Goal: Information Seeking & Learning: Obtain resource

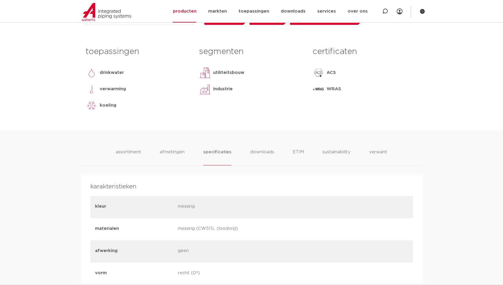
click at [214, 196] on div "kleur messing" at bounding box center [251, 207] width 323 height 22
click at [365, 118] on div "toepassingen drinkwater verwarming koeling lees meer lees minder segmenten util…" at bounding box center [251, 86] width 341 height 86
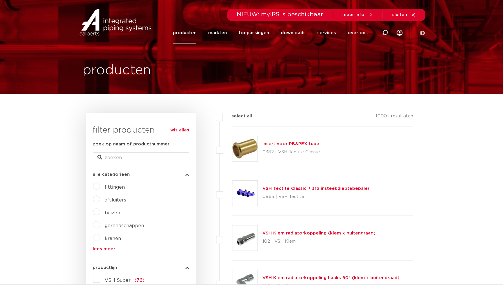
click at [183, 32] on link "producten" at bounding box center [185, 33] width 24 height 22
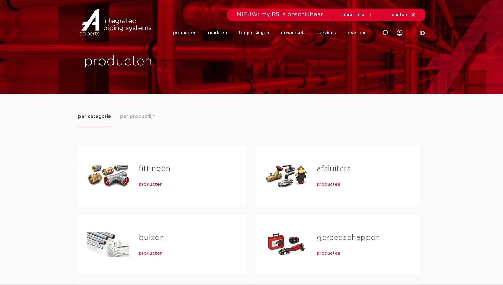
click at [226, 137] on div "fittingen producten buizen producten kranen producten" at bounding box center [251, 239] width 347 height 225
click at [148, 184] on span "producten" at bounding box center [151, 184] width 24 height 6
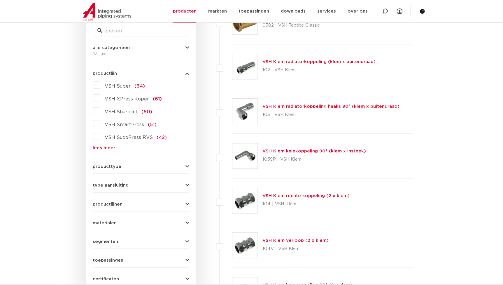
scroll to position [79, 0]
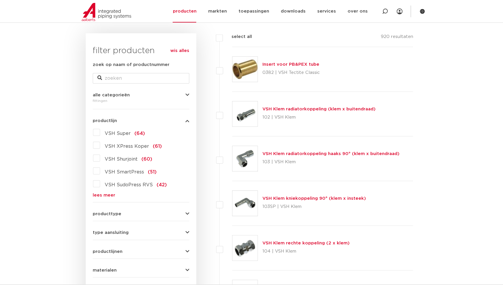
click at [113, 195] on link "lees meer" at bounding box center [141, 195] width 97 height 4
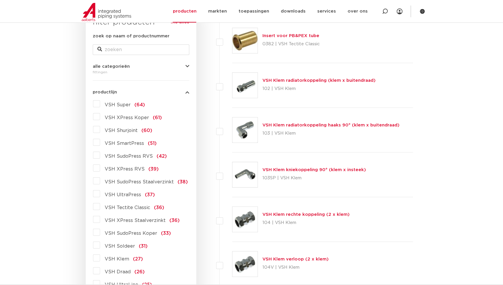
scroll to position [186, 0]
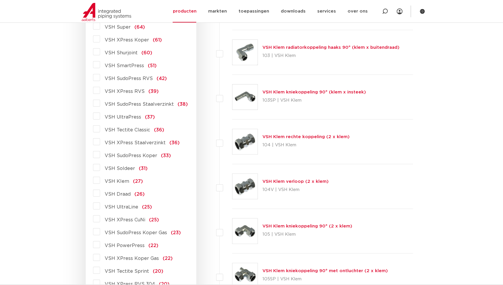
click at [128, 40] on span "VSH XPress Koper" at bounding box center [127, 40] width 44 height 5
click at [0, 0] on input "VSH XPress Koper (61)" at bounding box center [0, 0] width 0 height 0
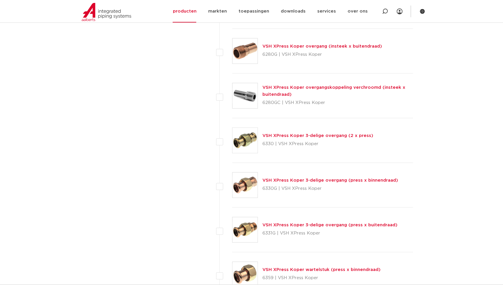
scroll to position [663, 0]
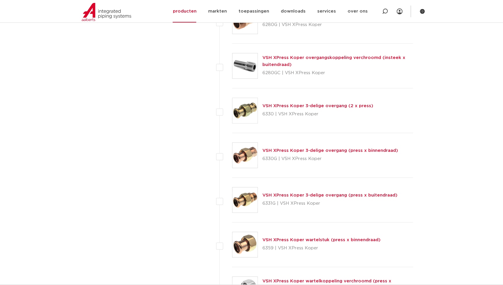
click at [310, 196] on link "VSH XPress Koper 3-delige overgang (press x buitendraad)" at bounding box center [330, 195] width 135 height 4
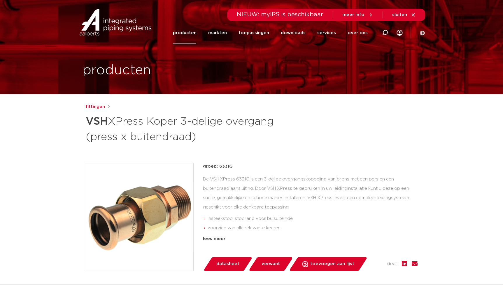
click at [149, 224] on img at bounding box center [139, 216] width 107 height 107
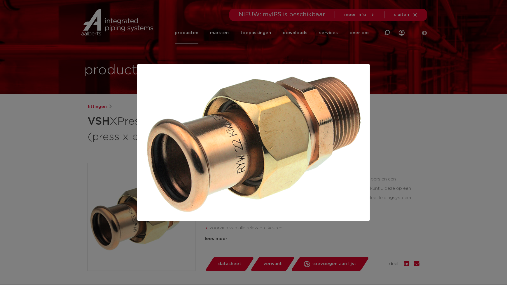
click at [403, 158] on div at bounding box center [253, 142] width 507 height 285
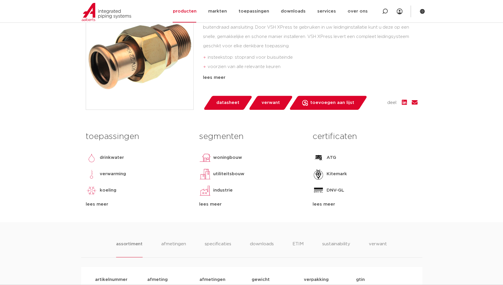
scroll to position [212, 0]
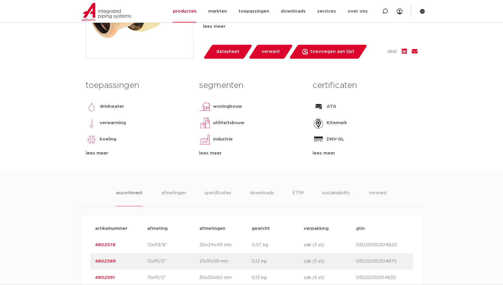
click at [219, 197] on li "specificaties" at bounding box center [218, 197] width 28 height 17
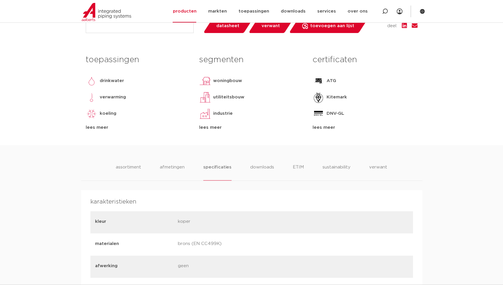
scroll to position [345, 0]
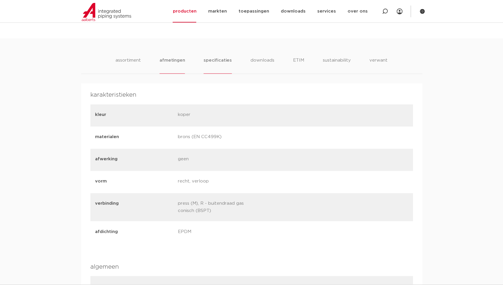
click at [168, 62] on li "afmetingen" at bounding box center [172, 65] width 25 height 17
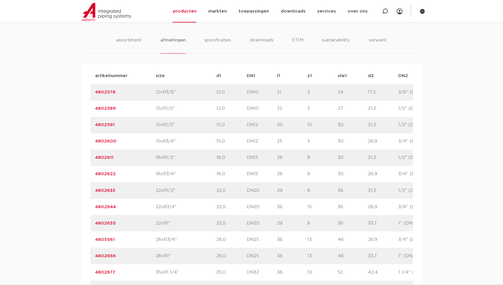
scroll to position [398, 0]
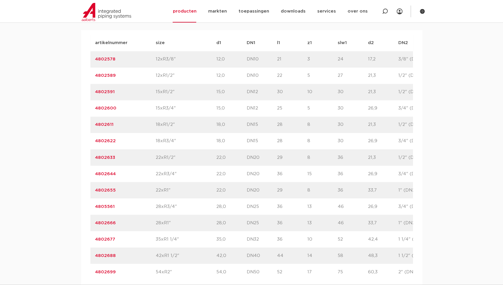
drag, startPoint x: 116, startPoint y: 223, endPoint x: 50, endPoint y: 219, distance: 65.7
click at [50, 219] on div "assortiment afmetingen specificaties downloads ETIM sustainability verwant asso…" at bounding box center [251, 237] width 503 height 505
copy link "4802666"
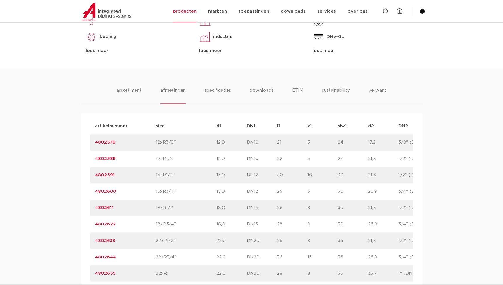
scroll to position [318, 0]
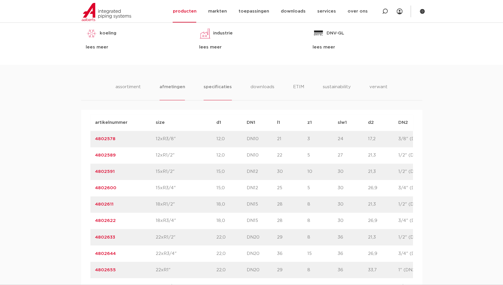
click at [216, 92] on li "specificaties" at bounding box center [218, 91] width 28 height 17
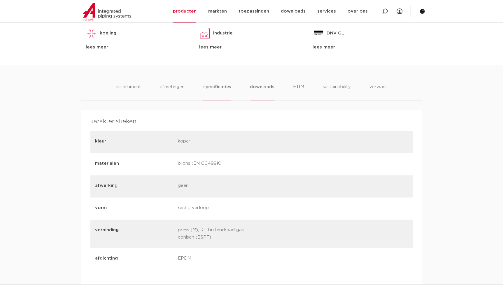
click at [259, 88] on li "downloads" at bounding box center [262, 91] width 24 height 17
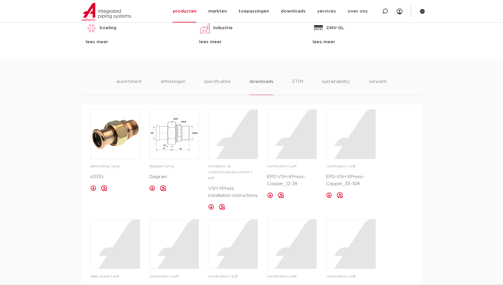
scroll to position [239, 0]
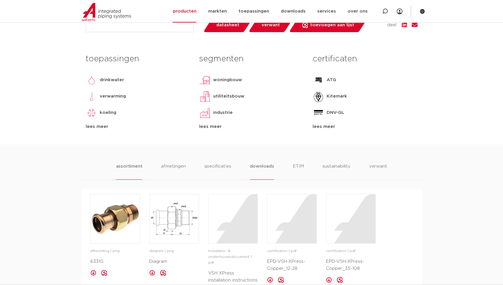
click at [139, 169] on li "assortiment" at bounding box center [129, 171] width 27 height 17
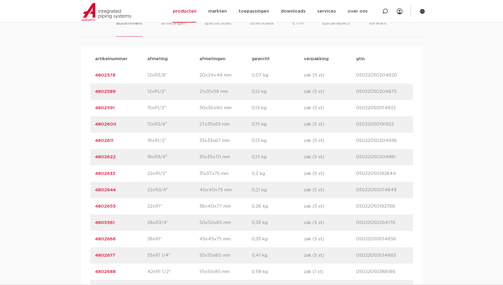
scroll to position [398, 0]
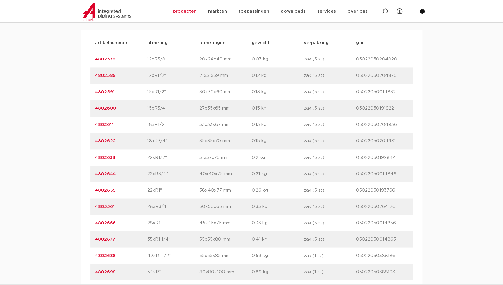
drag, startPoint x: 119, startPoint y: 224, endPoint x: 79, endPoint y: 221, distance: 40.4
click at [79, 221] on div "assortiment afmetingen specificaties downloads ETIM sustainability verwant asso…" at bounding box center [251, 134] width 503 height 299
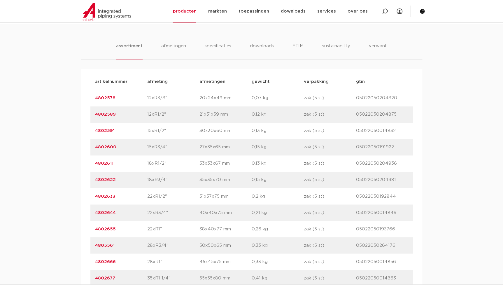
scroll to position [371, 0]
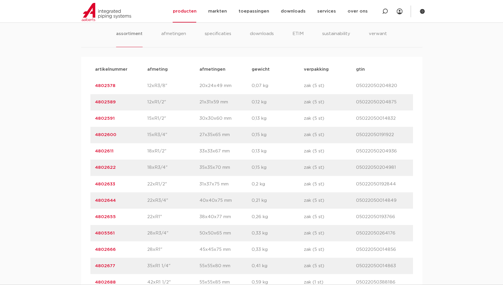
copy link "4802666"
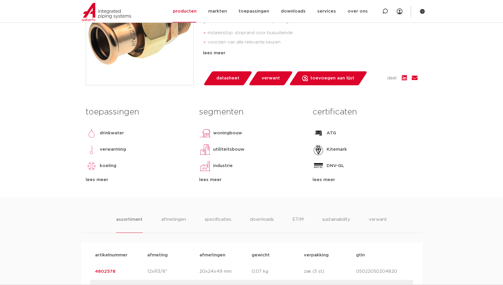
scroll to position [26, 0]
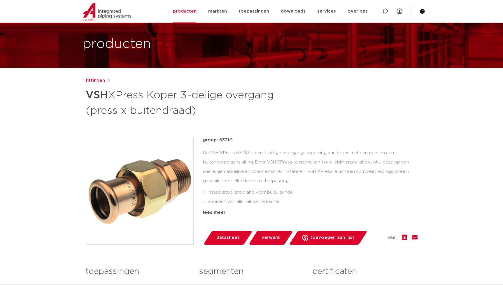
drag, startPoint x: 435, startPoint y: 184, endPoint x: 429, endPoint y: 180, distance: 7.2
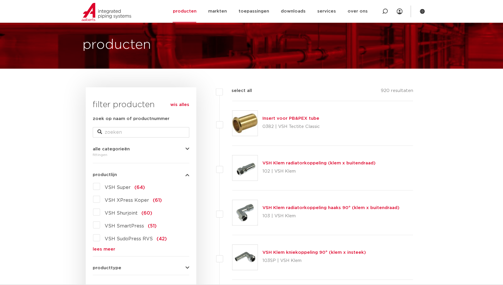
scroll to position [79, 0]
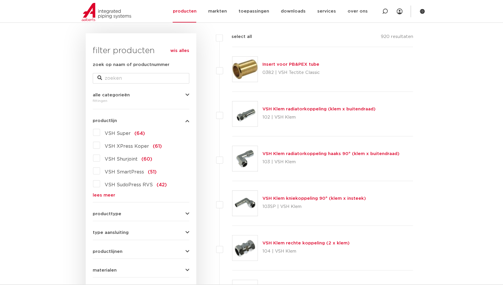
click at [113, 195] on link "lees meer" at bounding box center [141, 195] width 97 height 4
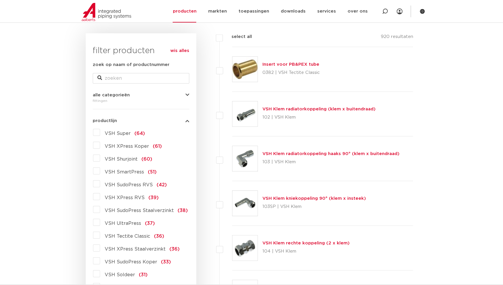
scroll to position [106, 0]
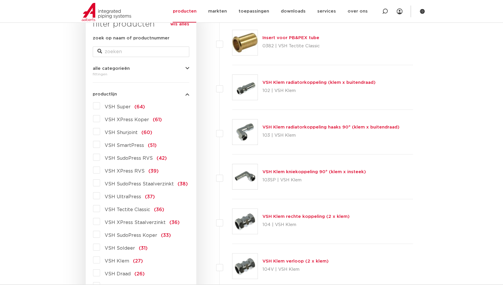
click at [146, 233] on span "VSH SudoPress Koper" at bounding box center [131, 235] width 53 height 5
click at [0, 0] on input "VSH SudoPress Koper (33)" at bounding box center [0, 0] width 0 height 0
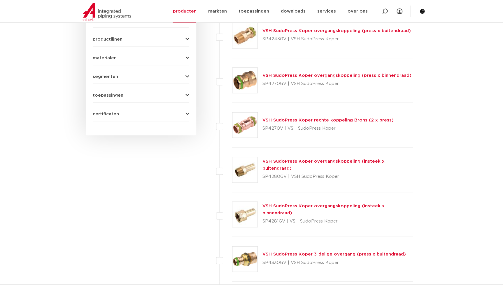
scroll to position [318, 0]
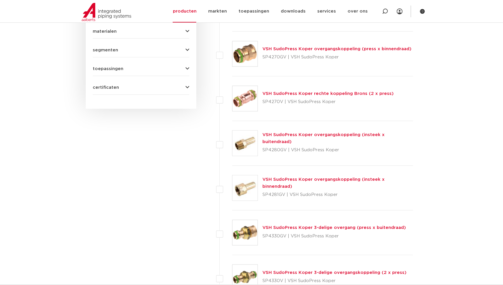
click at [294, 227] on link "VSH SudoPress Koper 3-delige overgang (press x buitendraad)" at bounding box center [335, 227] width 144 height 4
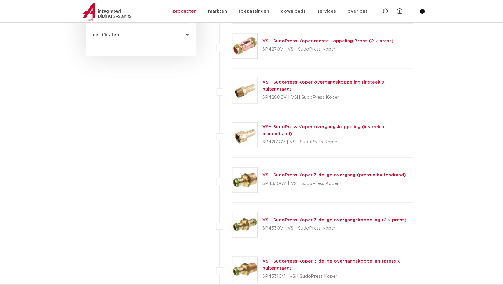
scroll to position [477, 0]
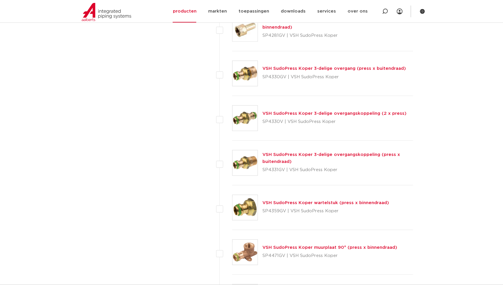
click at [280, 154] on link "VSH SudoPress Koper 3-delige overgangskoppeling (press x buitendraad)" at bounding box center [332, 157] width 138 height 11
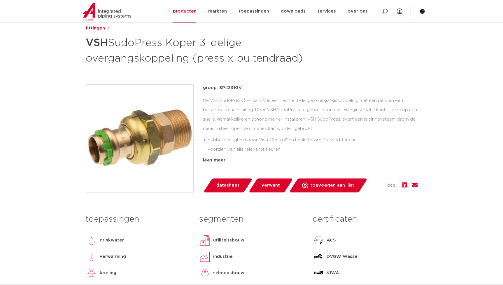
scroll to position [79, 0]
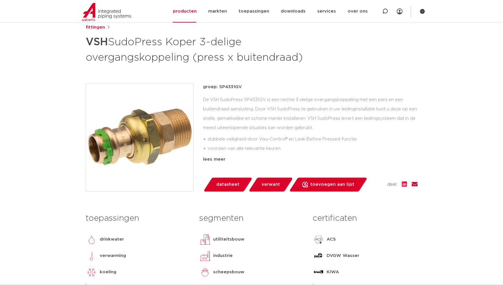
click at [146, 128] on img at bounding box center [139, 137] width 107 height 107
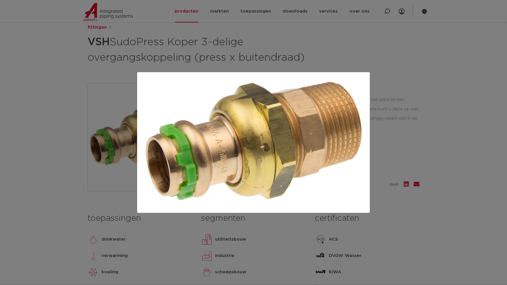
click at [387, 28] on div at bounding box center [253, 142] width 507 height 285
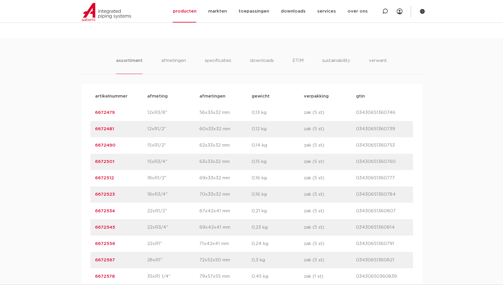
scroll to position [345, 0]
drag, startPoint x: 115, startPoint y: 260, endPoint x: 78, endPoint y: 261, distance: 37.1
click at [78, 261] on div "assortiment afmetingen specificaties downloads ETIM sustainability verwant asso…" at bounding box center [251, 179] width 503 height 283
copy link "6672567"
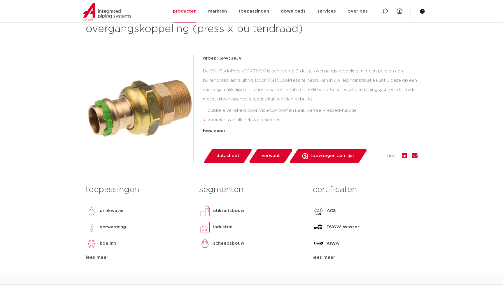
scroll to position [53, 0]
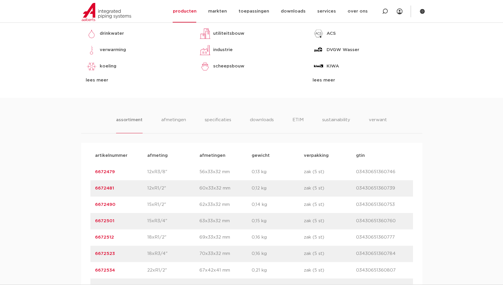
scroll to position [398, 0]
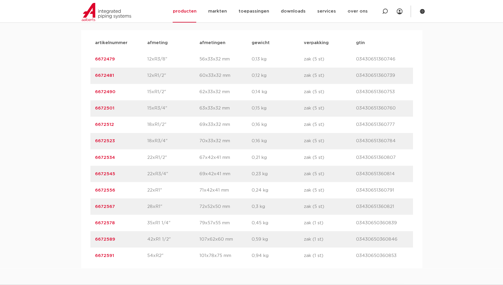
drag, startPoint x: 119, startPoint y: 207, endPoint x: 90, endPoint y: 210, distance: 29.9
click at [90, 210] on div "artikelnummer afmeting afmetingen gewicht verpakking gtin artikelnummer 6672479…" at bounding box center [251, 149] width 341 height 238
copy link "6672567"
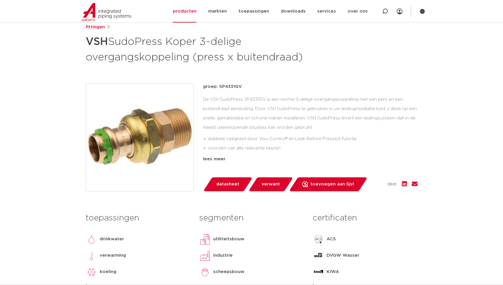
scroll to position [79, 0]
drag, startPoint x: 313, startPoint y: 60, endPoint x: 78, endPoint y: 39, distance: 235.6
copy h1 "VSH SudoPress Koper 3-delige overgangskoppeling (press x buitendraad)"
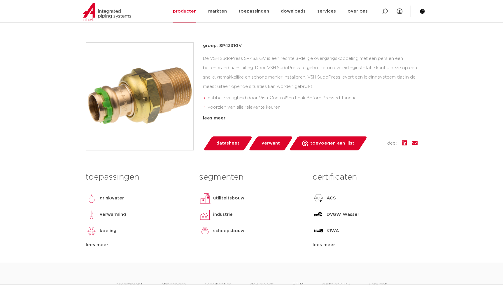
scroll to position [26, 0]
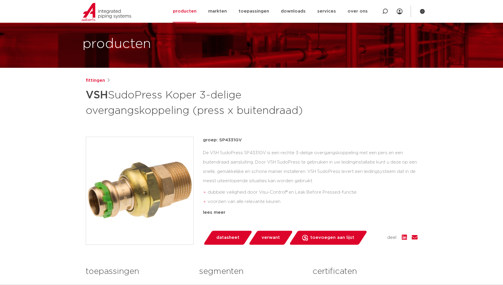
click at [281, 184] on div "De VSH SudoPress SP4331GV is een rechte 3-delige overgangskoppeling met een per…" at bounding box center [310, 177] width 215 height 58
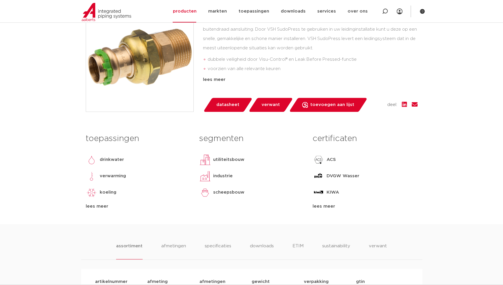
scroll to position [318, 0]
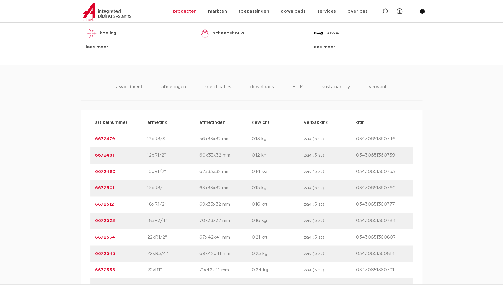
click at [150, 262] on div "artikelnummer 6672556 afmeting 22xR1" afmetingen 71x42x41 mm gewicht 0,24 kg ve…" at bounding box center [251, 269] width 323 height 16
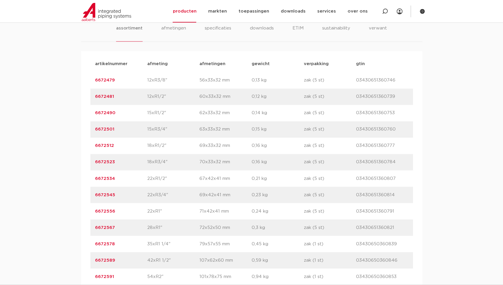
scroll to position [398, 0]
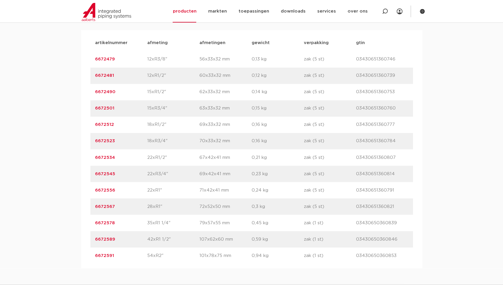
drag, startPoint x: 127, startPoint y: 207, endPoint x: 61, endPoint y: 209, distance: 66.3
click at [61, 209] on div "assortiment [GEOGRAPHIC_DATA] specificaties downloads ETIM sustainability verwa…" at bounding box center [251, 126] width 503 height 283
copy link "6672567"
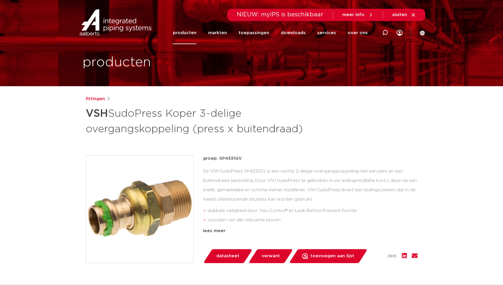
scroll to position [0, 0]
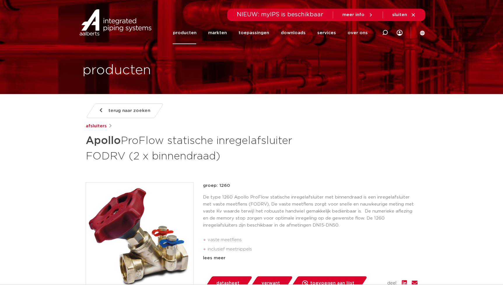
scroll to position [53, 0]
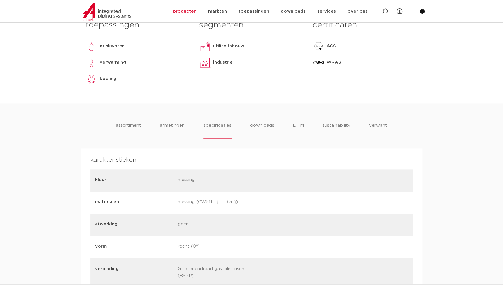
drag, startPoint x: 172, startPoint y: 111, endPoint x: 172, endPoint y: 120, distance: 8.2
click at [172, 122] on li "afmetingen" at bounding box center [172, 130] width 25 height 17
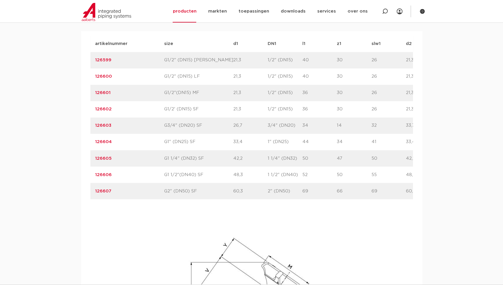
scroll to position [451, 0]
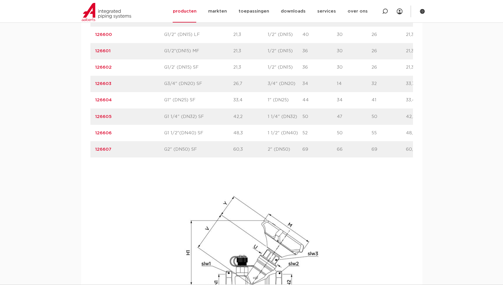
drag, startPoint x: 115, startPoint y: 100, endPoint x: 20, endPoint y: 97, distance: 95.2
click at [20, 97] on div "assortiment afmetingen specificaties downloads ETIM sustainability verwant asso…" at bounding box center [251, 155] width 503 height 423
copy link "126604"
click at [139, 215] on div "artikelnummer size d1 DN1" at bounding box center [251, 173] width 323 height 359
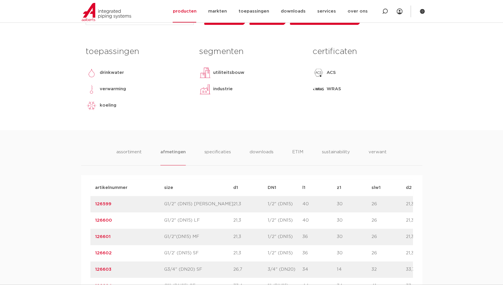
scroll to position [79, 0]
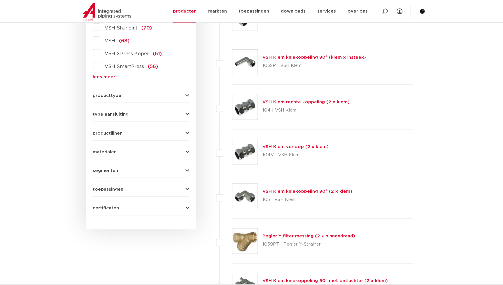
scroll to position [106, 0]
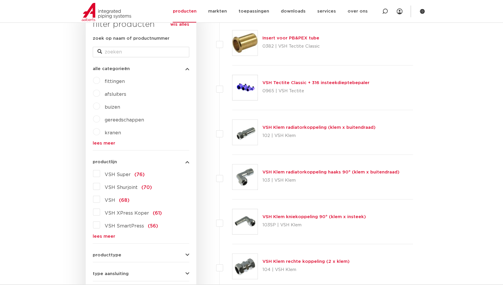
click at [95, 236] on link "lees meer" at bounding box center [141, 236] width 97 height 4
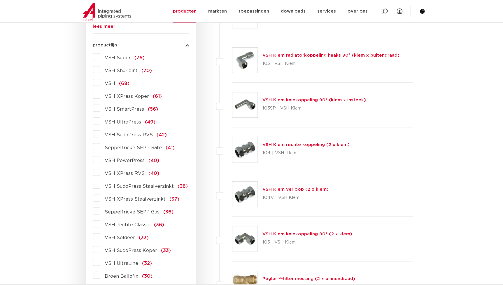
scroll to position [238, 0]
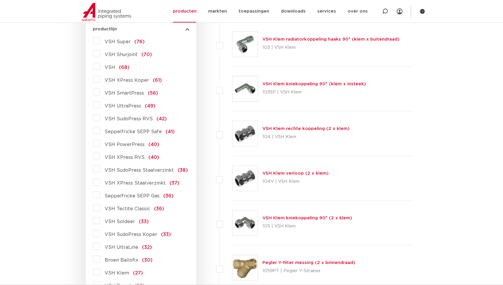
click at [140, 234] on span "VSH SudoPress Koper" at bounding box center [131, 234] width 53 height 5
click at [0, 0] on input "VSH SudoPress Koper (33)" at bounding box center [0, 0] width 0 height 0
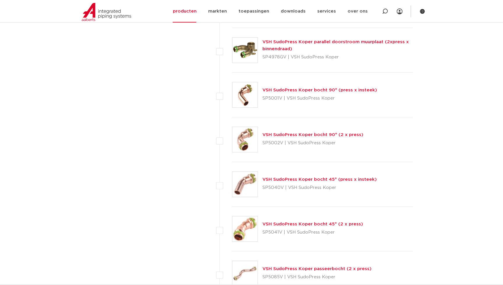
scroll to position [822, 0]
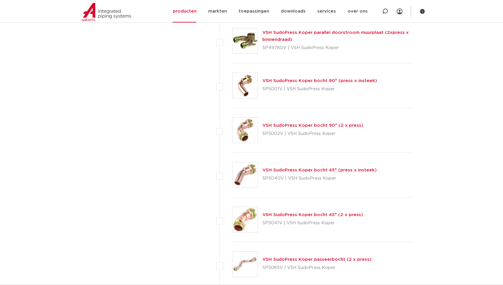
click at [281, 126] on link "VSH SudoPress Koper bocht 90° (2 x press)" at bounding box center [313, 125] width 101 height 4
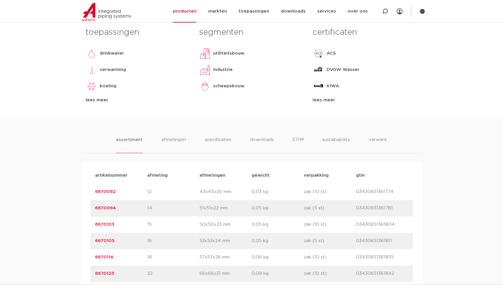
scroll to position [371, 0]
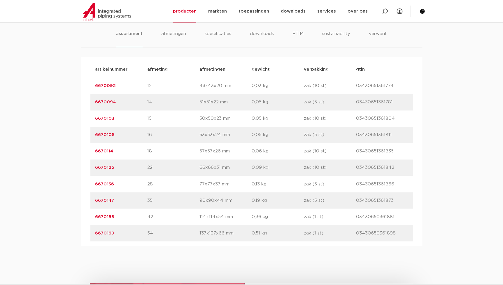
drag, startPoint x: 116, startPoint y: 164, endPoint x: 49, endPoint y: 166, distance: 67.1
click at [49, 166] on div "assortiment [GEOGRAPHIC_DATA] specificaties downloads ETIM sustainability verwa…" at bounding box center [251, 129] width 503 height 234
copy link "6670125"
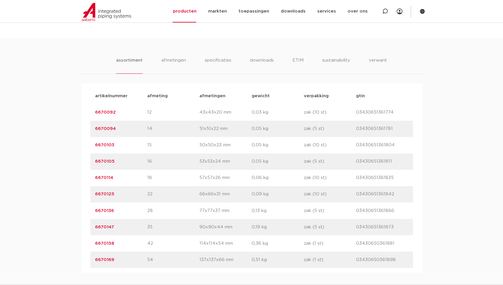
scroll to position [239, 0]
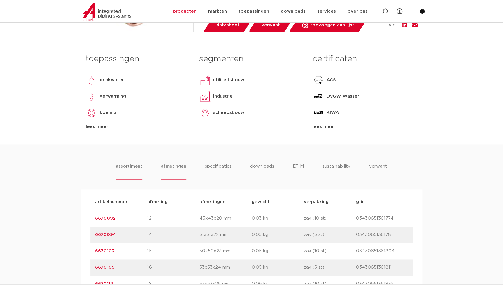
click at [177, 166] on li "afmetingen" at bounding box center [173, 171] width 25 height 17
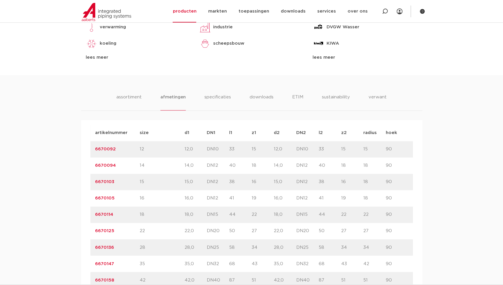
scroll to position [371, 0]
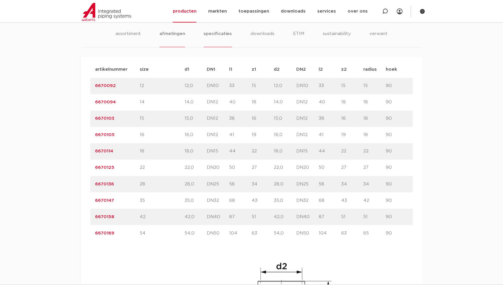
click at [213, 30] on li "specificaties" at bounding box center [218, 38] width 28 height 17
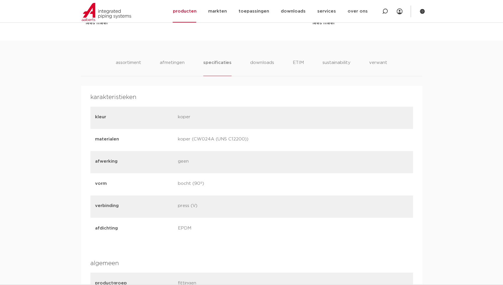
scroll to position [292, 0]
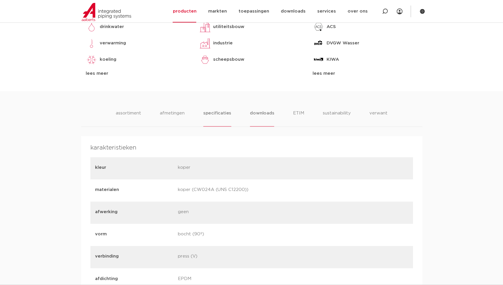
click at [267, 111] on li "downloads" at bounding box center [262, 118] width 24 height 17
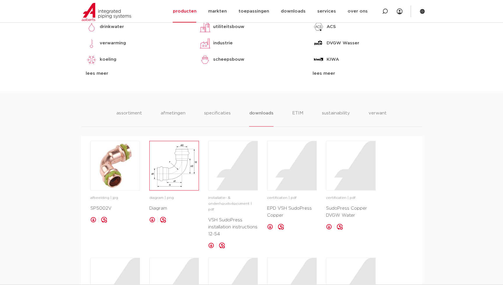
click at [180, 153] on img at bounding box center [174, 165] width 49 height 49
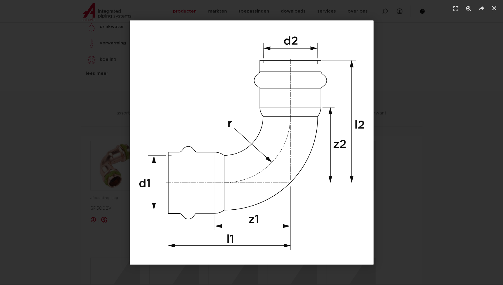
click at [407, 145] on div "1 / 1" at bounding box center [251, 142] width 462 height 244
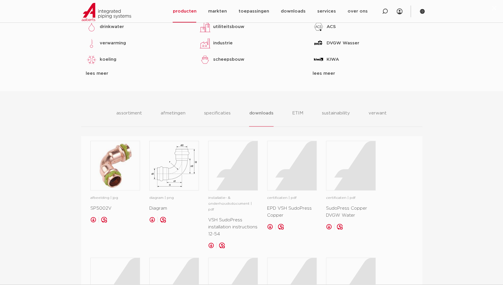
scroll to position [318, 0]
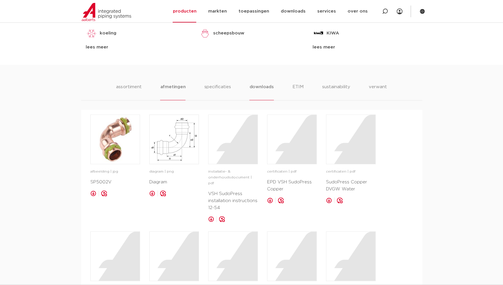
click at [161, 84] on li "afmetingen" at bounding box center [172, 91] width 25 height 17
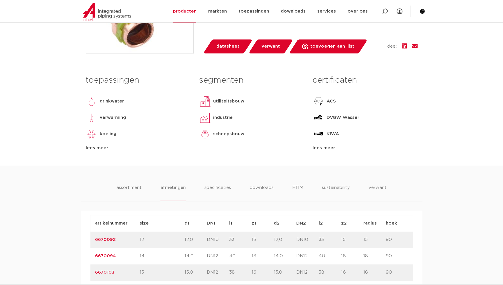
scroll to position [265, 0]
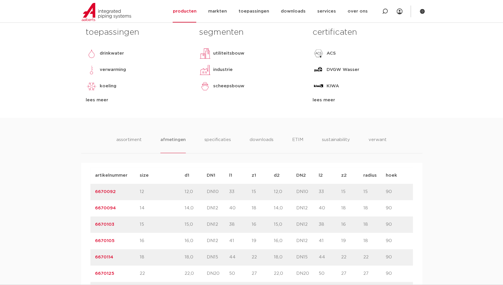
click at [249, 138] on ul "assortiment [GEOGRAPHIC_DATA] specificaties downloads ETIM sustainability verwa…" at bounding box center [251, 144] width 270 height 17
click at [256, 139] on li "downloads" at bounding box center [261, 144] width 24 height 17
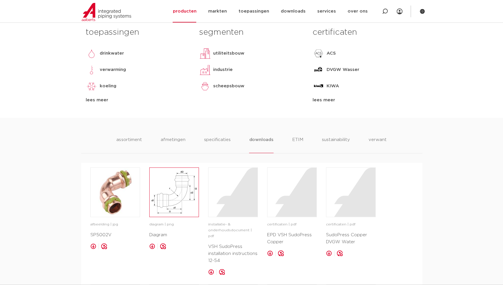
click at [197, 190] on img at bounding box center [174, 191] width 49 height 49
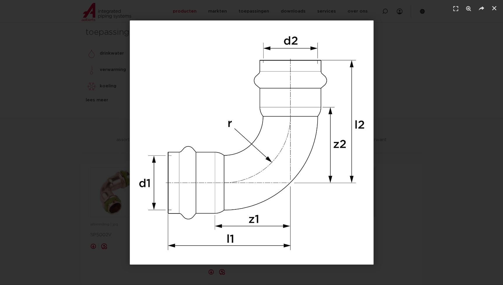
click at [493, 2] on header at bounding box center [251, 9] width 503 height 18
click at [493, 6] on icon "Sluiten (Esc)" at bounding box center [495, 8] width 6 height 6
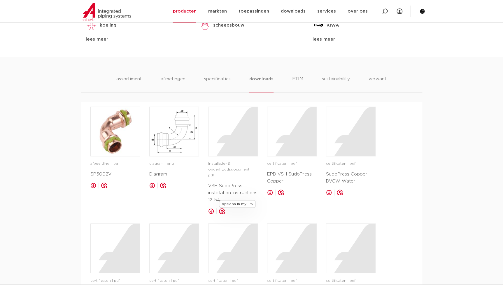
scroll to position [239, 0]
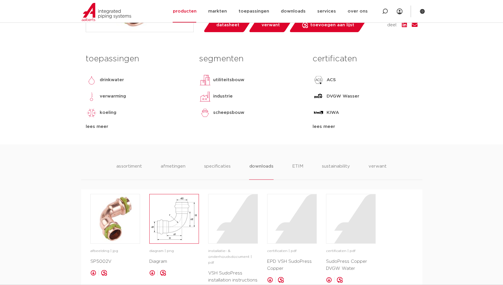
click at [155, 224] on img at bounding box center [174, 218] width 49 height 49
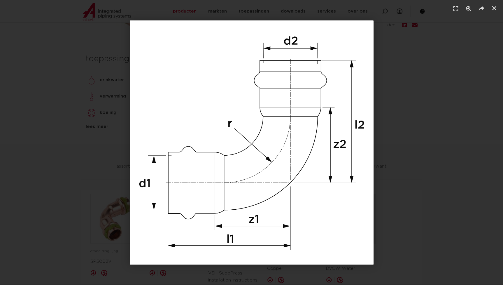
click at [418, 191] on div "1 / 1" at bounding box center [251, 142] width 462 height 244
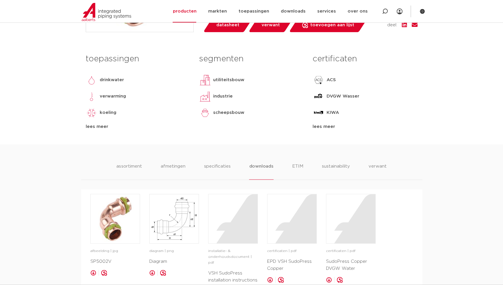
click at [177, 171] on li "afmetingen" at bounding box center [172, 171] width 25 height 17
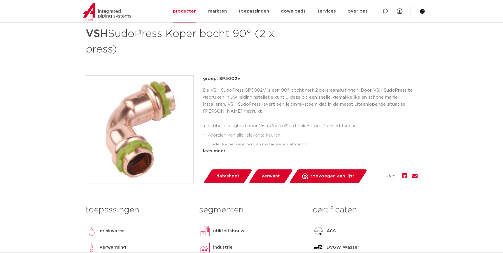
scroll to position [79, 0]
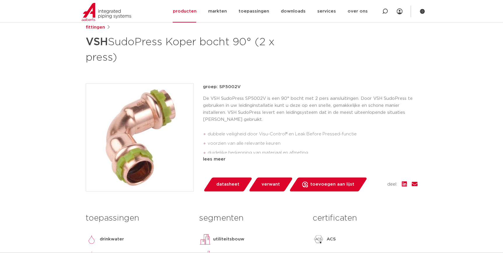
click at [377, 228] on div "certificaten ACS DVGW [PERSON_NAME][GEOGRAPHIC_DATA] QB (CSTBat) RISE TSU WRAS …" at bounding box center [365, 249] width 114 height 79
click at [301, 146] on li "voorzien van alle relevante keuren" at bounding box center [313, 143] width 210 height 9
click at [216, 160] on div "lees meer" at bounding box center [310, 159] width 215 height 7
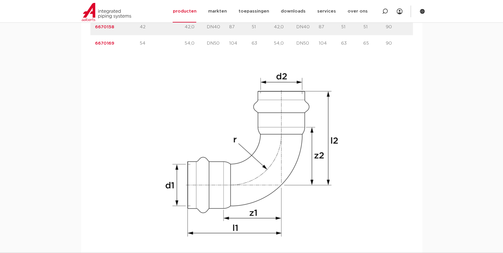
scroll to position [610, 0]
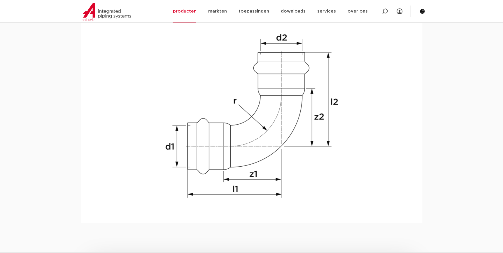
click at [308, 144] on img at bounding box center [251, 115] width 187 height 187
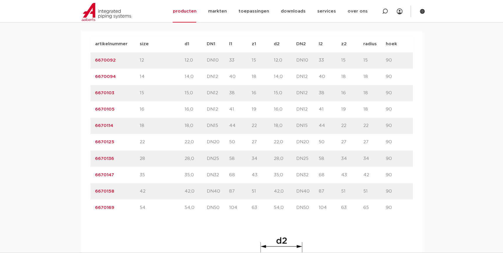
scroll to position [398, 0]
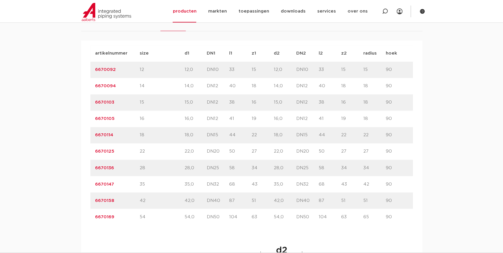
drag, startPoint x: 222, startPoint y: 216, endPoint x: 205, endPoint y: 215, distance: 16.7
click at [205, 215] on div "artikelnummer 6670169 size 54" at bounding box center [251, 217] width 323 height 16
click at [401, 233] on div "artikelnummer size d1 DN1" at bounding box center [251, 233] width 323 height 376
drag, startPoint x: 370, startPoint y: 216, endPoint x: 352, endPoint y: 208, distance: 19.8
click at [352, 209] on div "artikelnummer 6670169 size 54" at bounding box center [251, 217] width 323 height 16
